Goal: Task Accomplishment & Management: Manage account settings

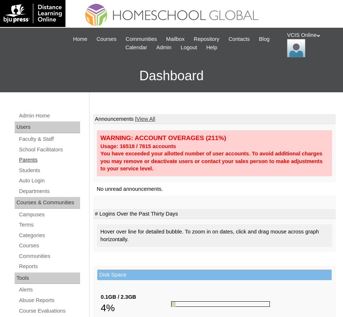
click at [40, 162] on link "Parents" at bounding box center [49, 160] width 62 height 9
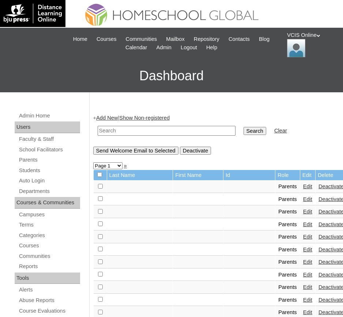
paste input "VCIS022-4A-PA2025"
click at [133, 128] on input "VCIS022-4A-PA2025" at bounding box center [166, 131] width 138 height 10
type input "VCIS022-4A-PA2025"
click at [243, 127] on input "Search" at bounding box center [254, 131] width 23 height 8
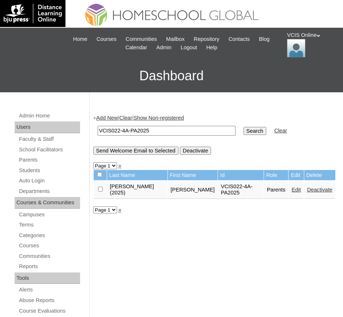
click at [291, 187] on link "Edit" at bounding box center [295, 190] width 9 height 6
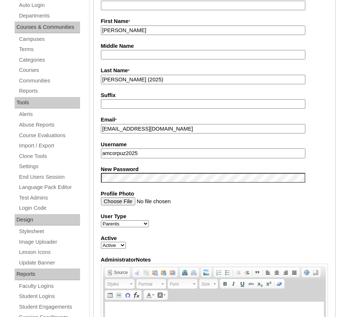
scroll to position [673, 0]
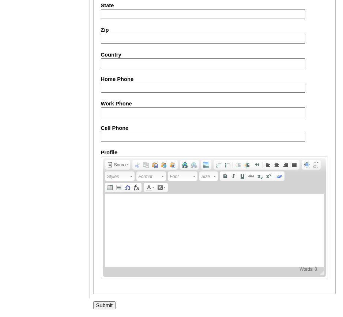
click at [99, 302] on input "Submit" at bounding box center [104, 306] width 23 height 8
